Goal: Find specific page/section: Find specific page/section

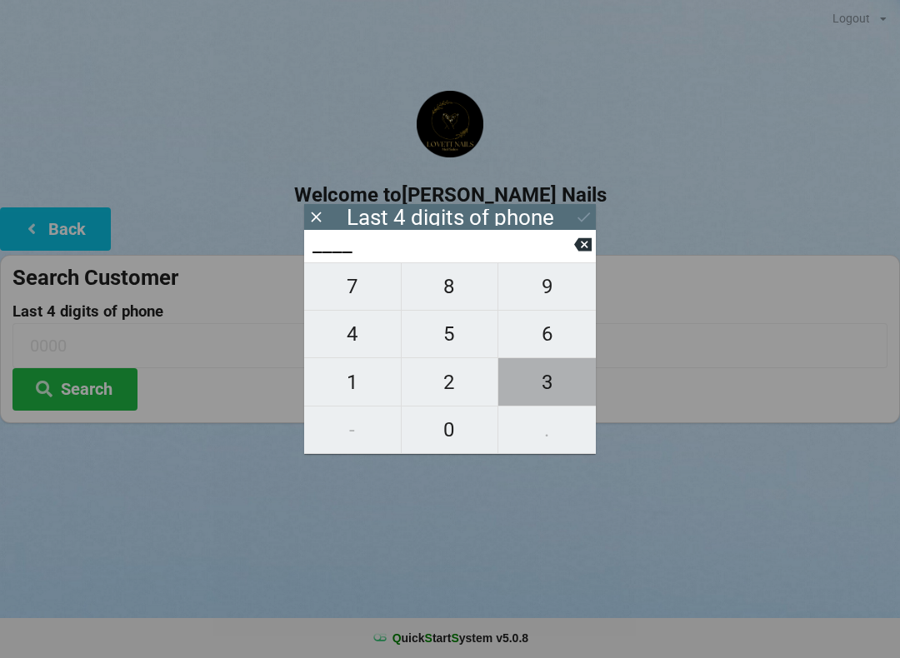
click at [564, 386] on span "3" at bounding box center [547, 382] width 98 height 35
type input "3___"
click at [458, 392] on span "2" at bounding box center [450, 382] width 97 height 35
type input "32__"
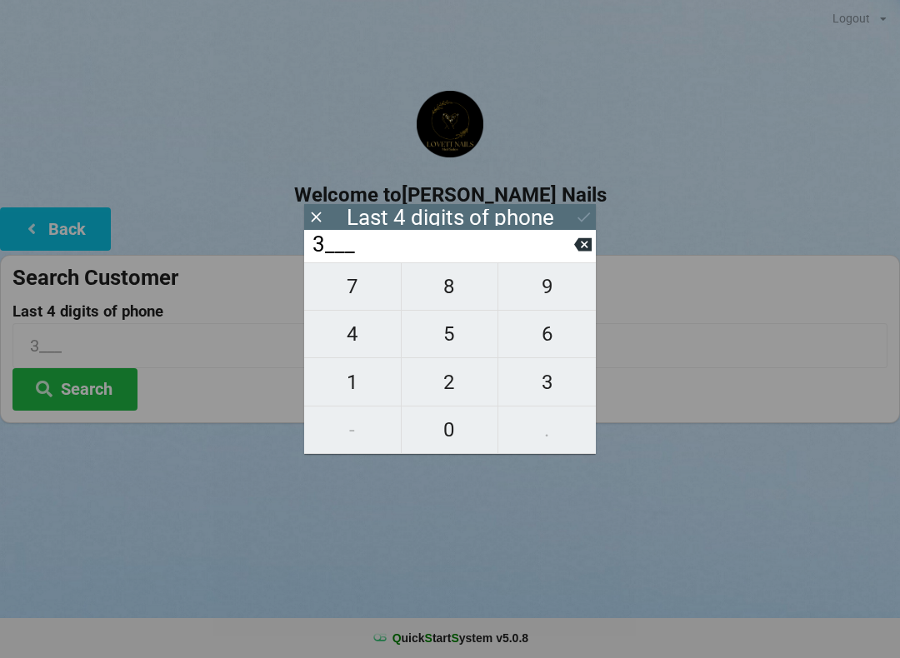
type input "32__"
click at [560, 389] on span "3" at bounding box center [547, 382] width 98 height 35
type input "323_"
click at [553, 304] on span "9" at bounding box center [547, 286] width 98 height 35
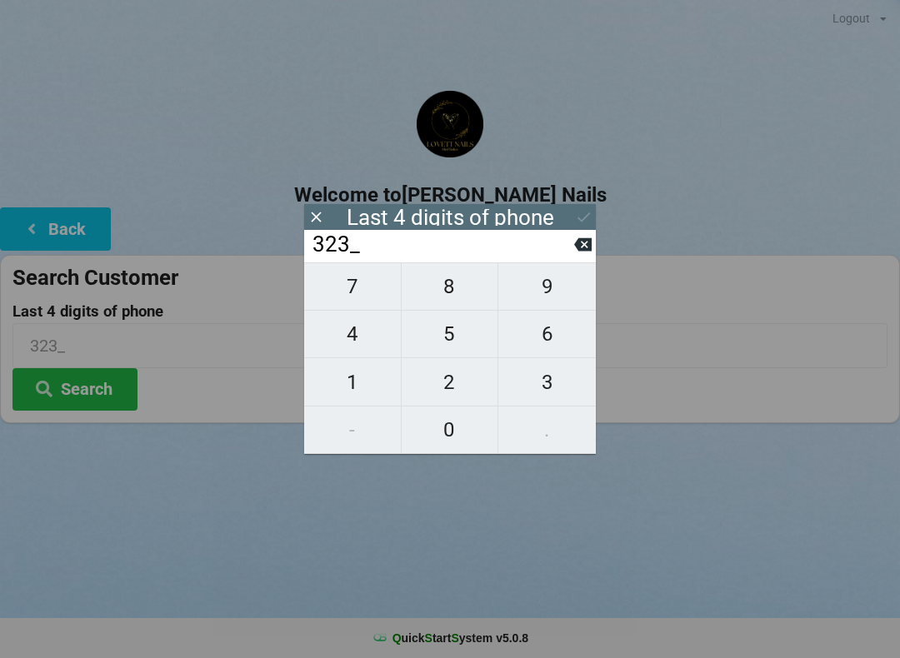
type input "3239"
click at [587, 253] on icon at bounding box center [583, 245] width 18 height 18
click at [560, 293] on span "9" at bounding box center [547, 286] width 98 height 35
type input "3239"
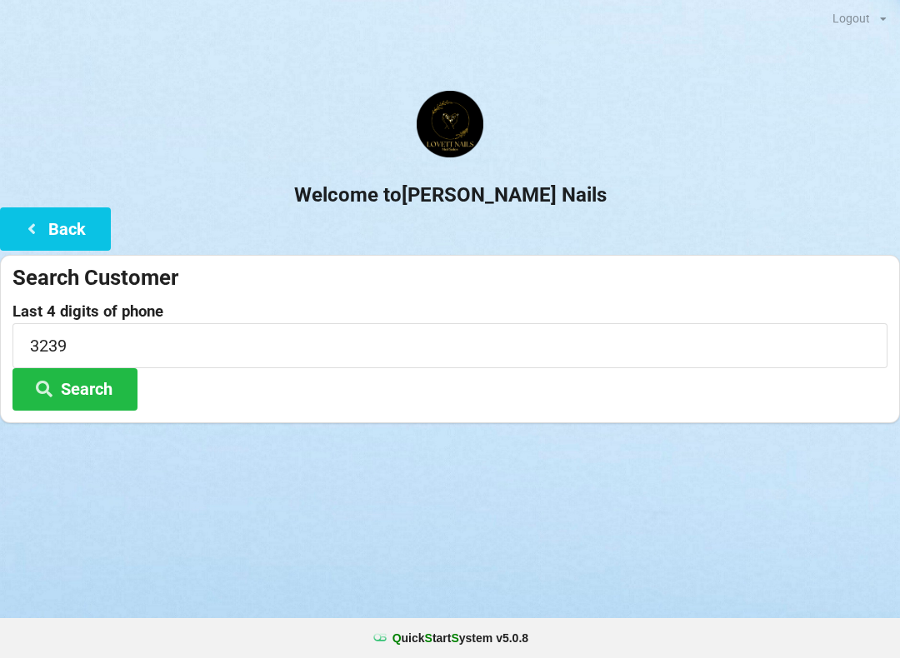
click at [553, 537] on div "Logout Logout Sign-In Welcome to [PERSON_NAME] Nails Back Search Customer Last …" at bounding box center [450, 329] width 900 height 658
click at [88, 399] on button "Search" at bounding box center [75, 389] width 125 height 43
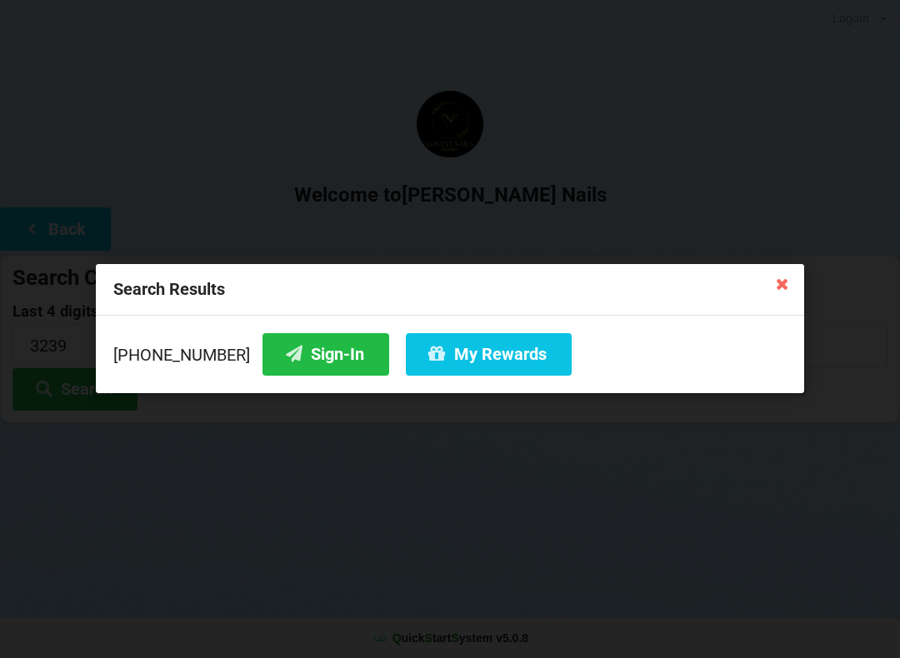
click at [284, 356] on button "Sign-In" at bounding box center [326, 354] width 127 height 43
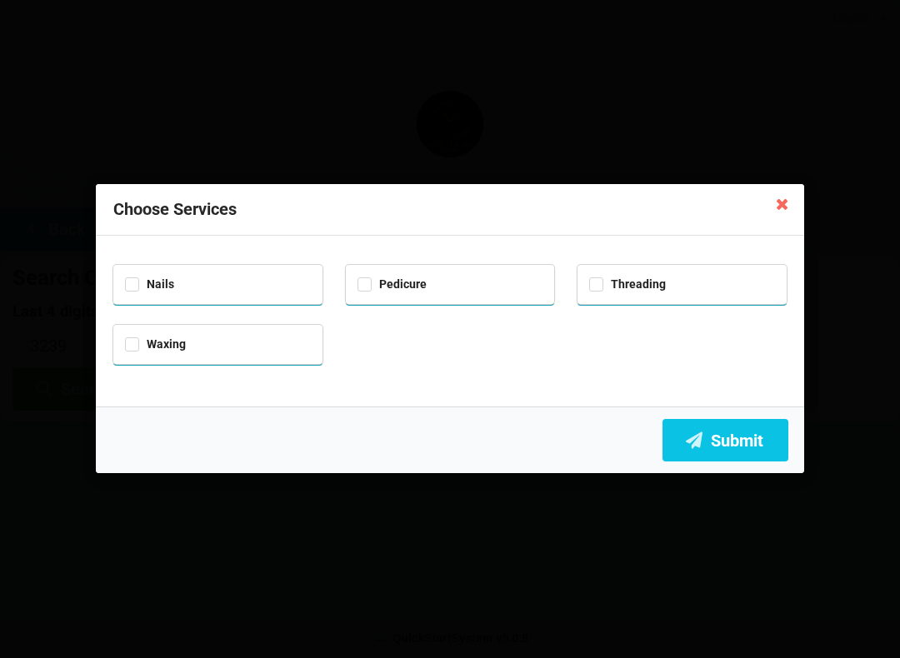
click at [124, 290] on div "Nails" at bounding box center [217, 284] width 209 height 39
checkbox input "true"
click at [701, 440] on icon at bounding box center [694, 440] width 20 height 14
